Goal: Use online tool/utility: Utilize a website feature to perform a specific function

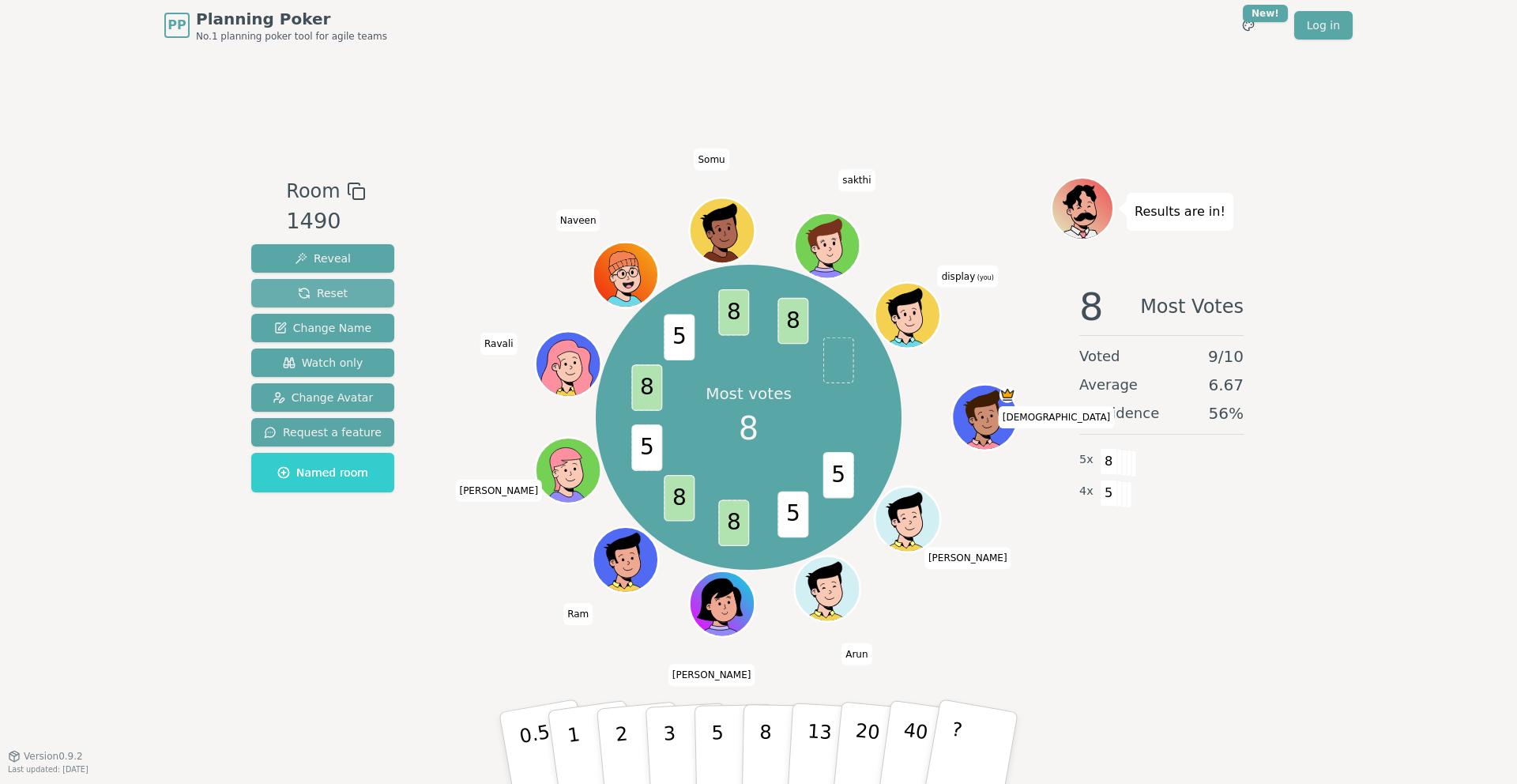
click at [350, 294] on button "Reset" at bounding box center [322, 293] width 143 height 29
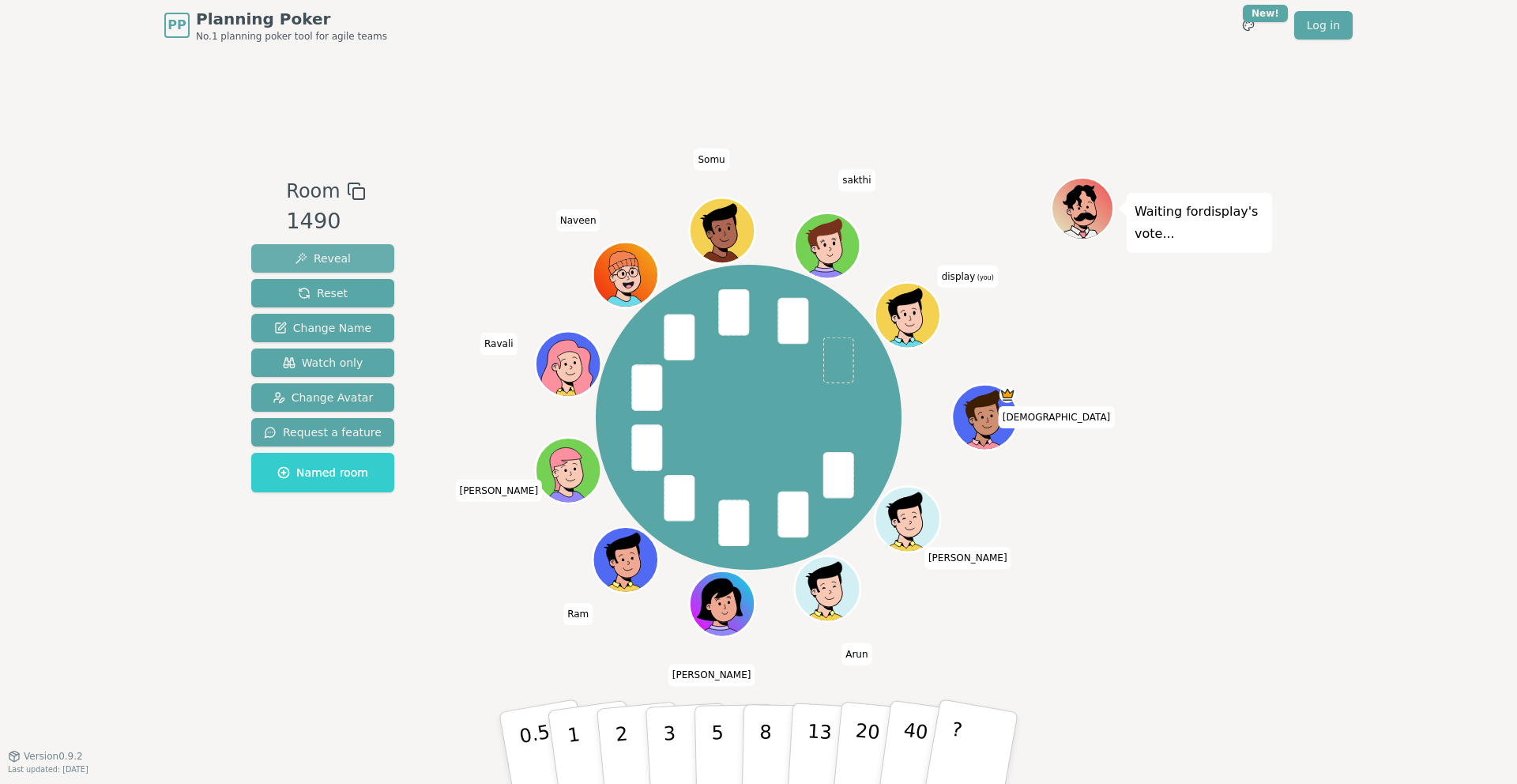
click at [334, 256] on span "Reveal" at bounding box center [322, 258] width 56 height 15
click at [342, 258] on span "Reveal" at bounding box center [322, 258] width 56 height 15
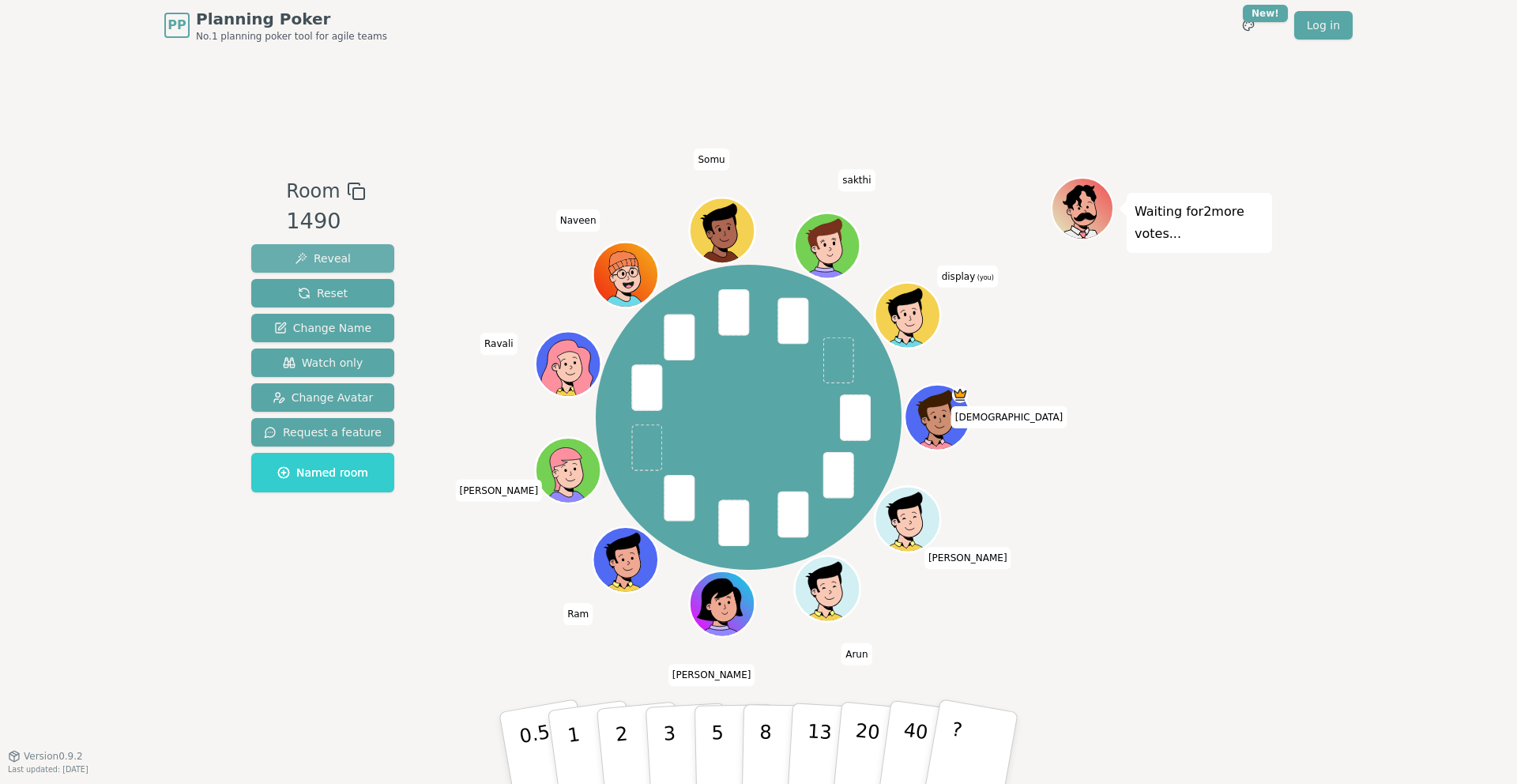
click at [342, 265] on span "Reveal" at bounding box center [322, 258] width 56 height 15
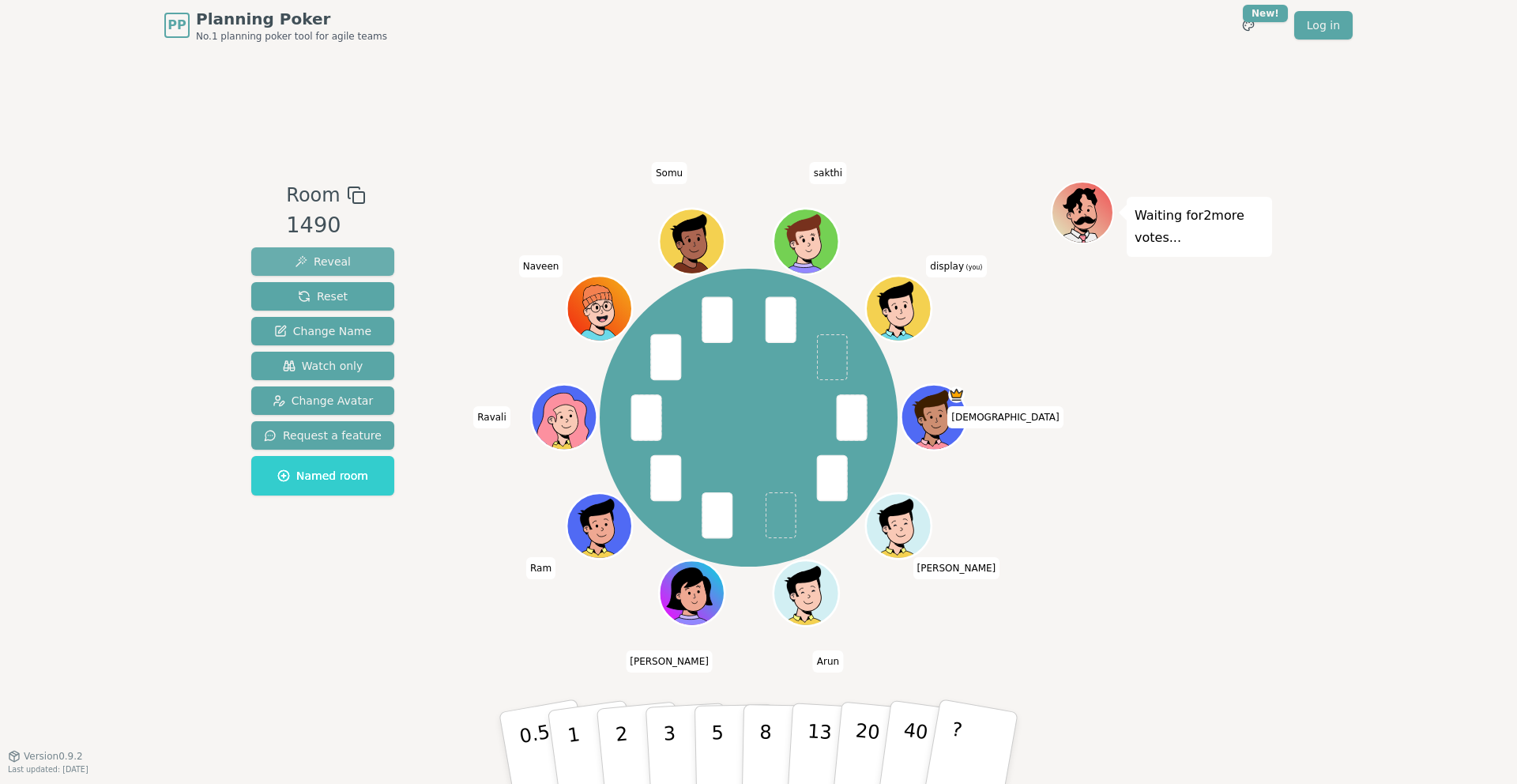
click at [361, 259] on button "Reveal" at bounding box center [322, 262] width 143 height 29
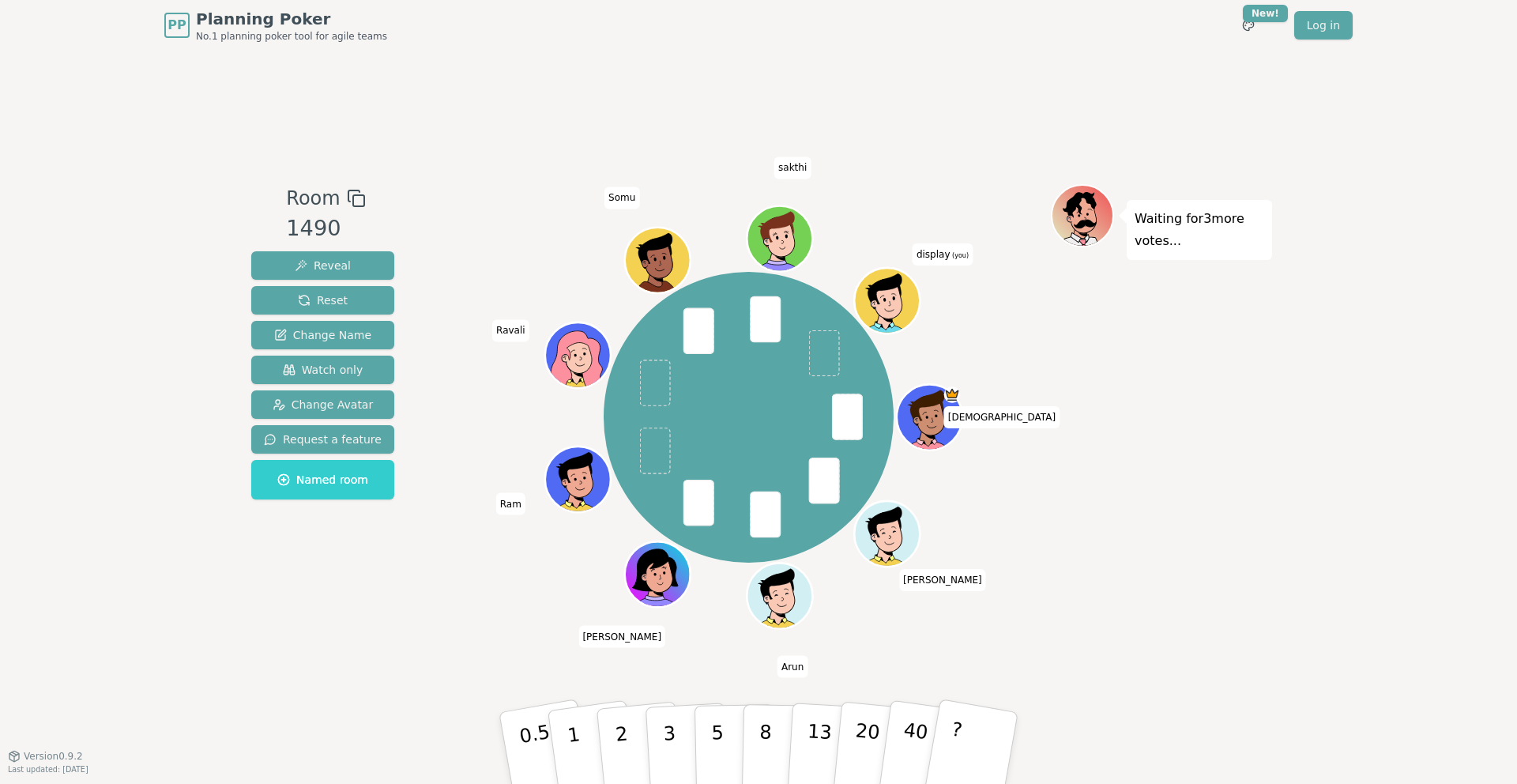
click at [504, 193] on div at bounding box center [748, 198] width 604 height 29
click at [329, 264] on span "Reveal" at bounding box center [322, 266] width 56 height 15
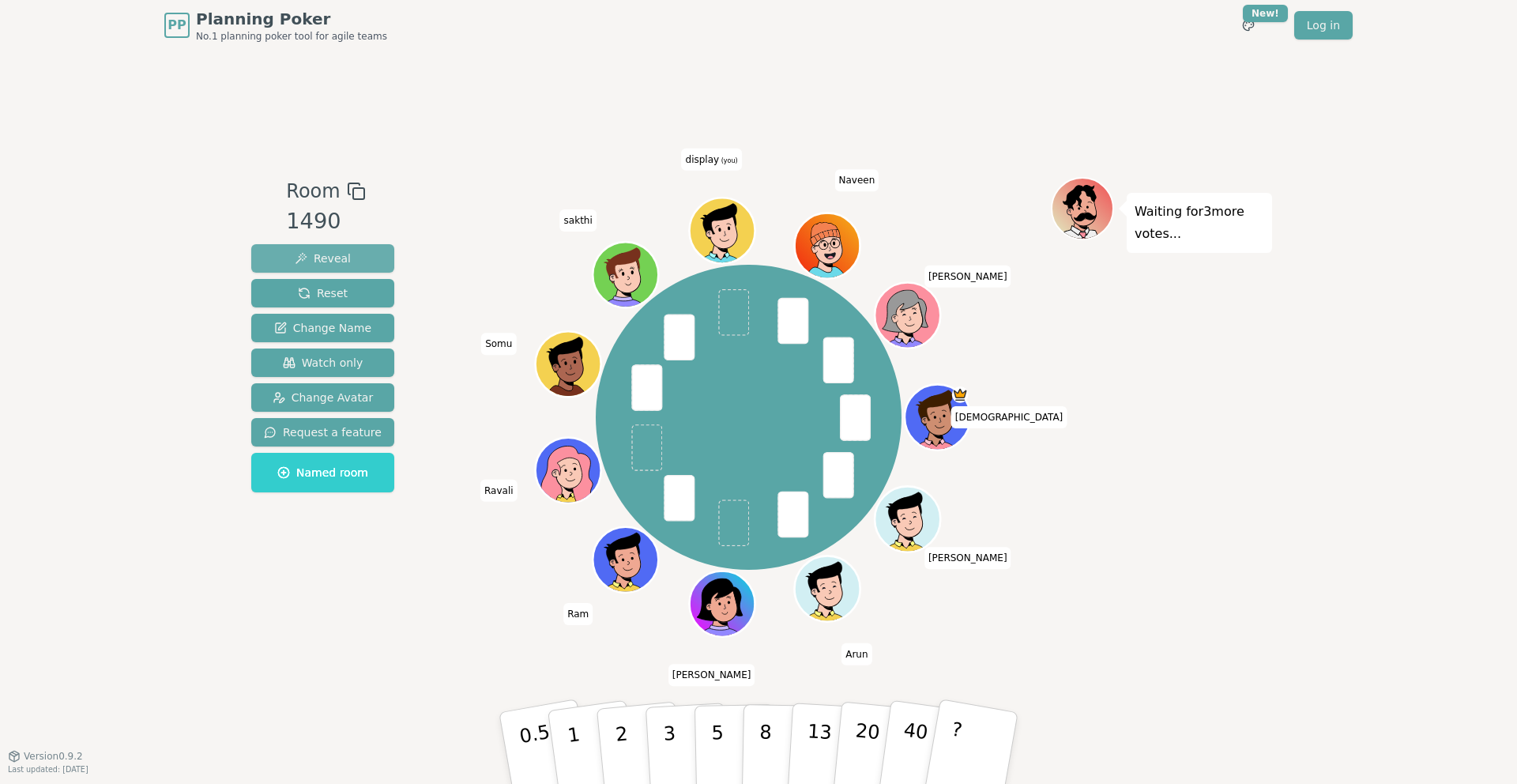
click at [340, 255] on span "Reveal" at bounding box center [322, 258] width 56 height 15
click at [346, 256] on button "Reveal" at bounding box center [322, 259] width 143 height 29
